Goal: Check status: Check status

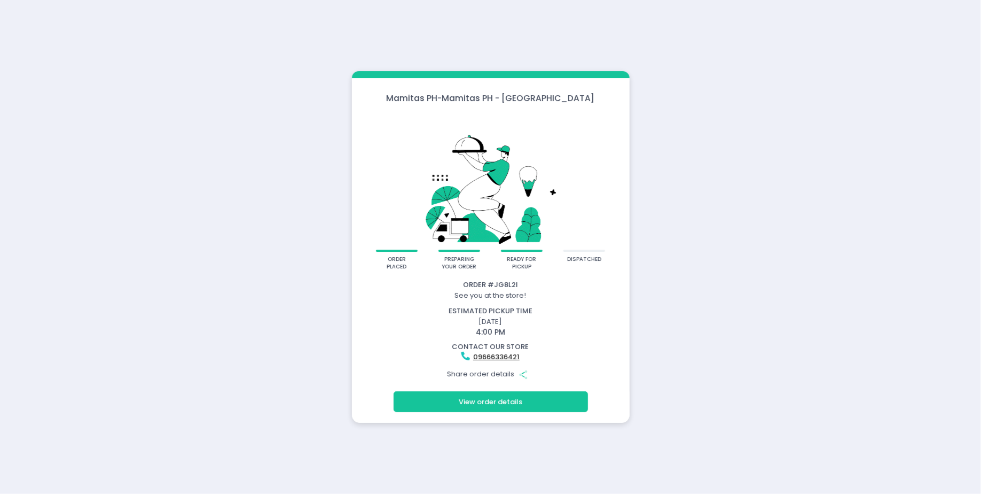
click at [481, 406] on button "View order details" at bounding box center [491, 401] width 194 height 20
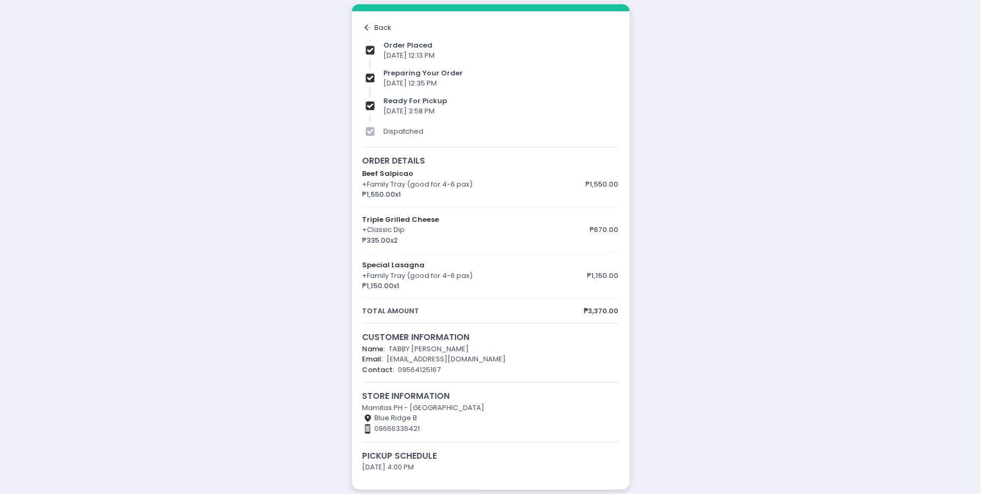
click at [402, 408] on div "Mamitas PH - [GEOGRAPHIC_DATA]" at bounding box center [491, 407] width 256 height 11
copy div "Mamitas PH - [GEOGRAPHIC_DATA]"
click at [393, 426] on div "Contact Number Created with Sketch. 09666336421" at bounding box center [491, 428] width 256 height 11
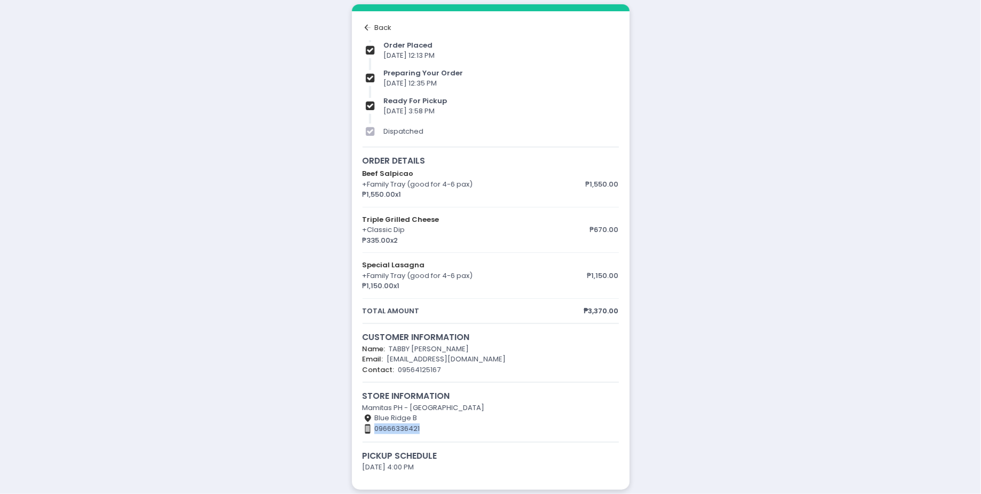
click at [393, 426] on div "Contact Number Created with Sketch. 09666336421" at bounding box center [491, 428] width 256 height 11
copy div "09666336421"
click at [381, 22] on div "Back to home Created with Sketch. Back" at bounding box center [491, 27] width 256 height 11
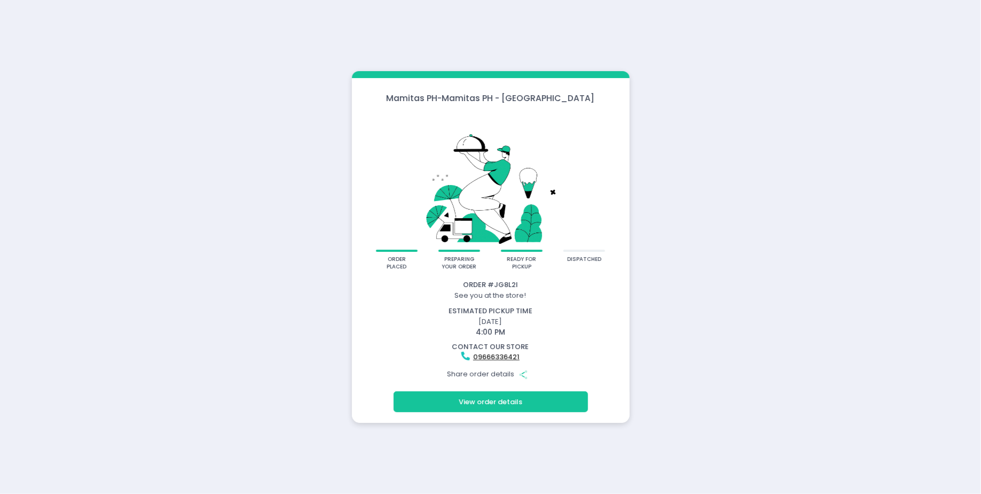
click at [496, 287] on div "Order # JG8L2I" at bounding box center [491, 284] width 275 height 11
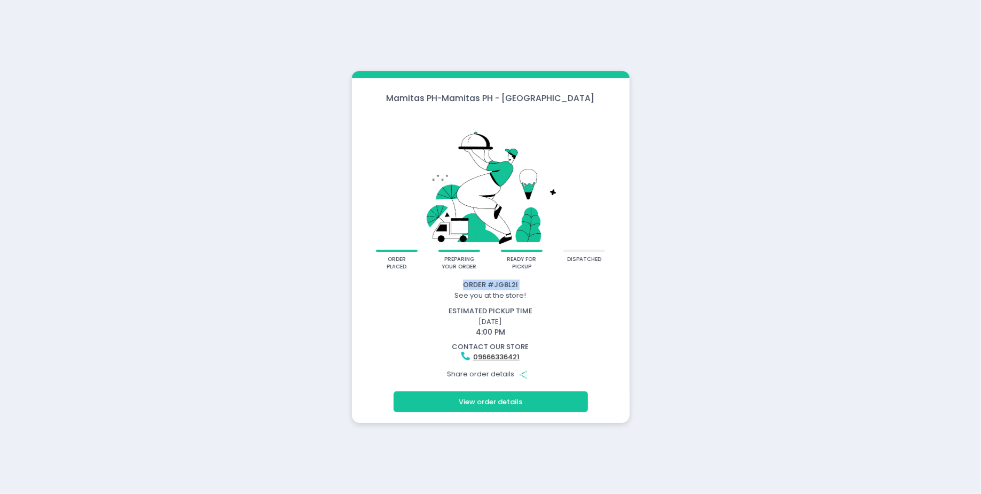
click at [496, 287] on div "Order # JG8L2I" at bounding box center [491, 284] width 275 height 11
copy div "Order # JG8L2I"
click at [514, 397] on button "View order details" at bounding box center [491, 401] width 194 height 20
